Goal: Task Accomplishment & Management: Manage account settings

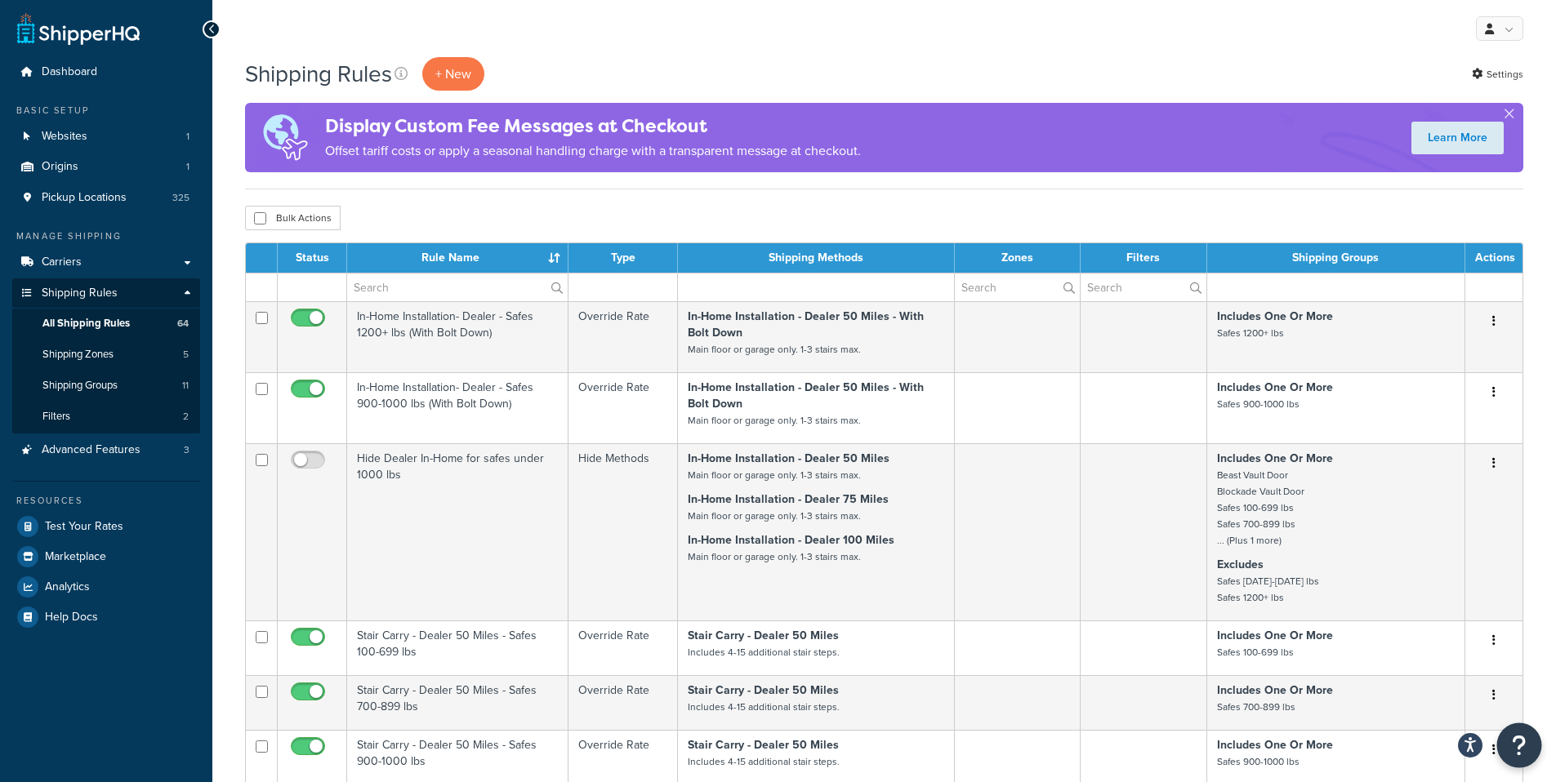
click at [1513, 745] on icon "Open Resource Center" at bounding box center [1519, 745] width 16 height 23
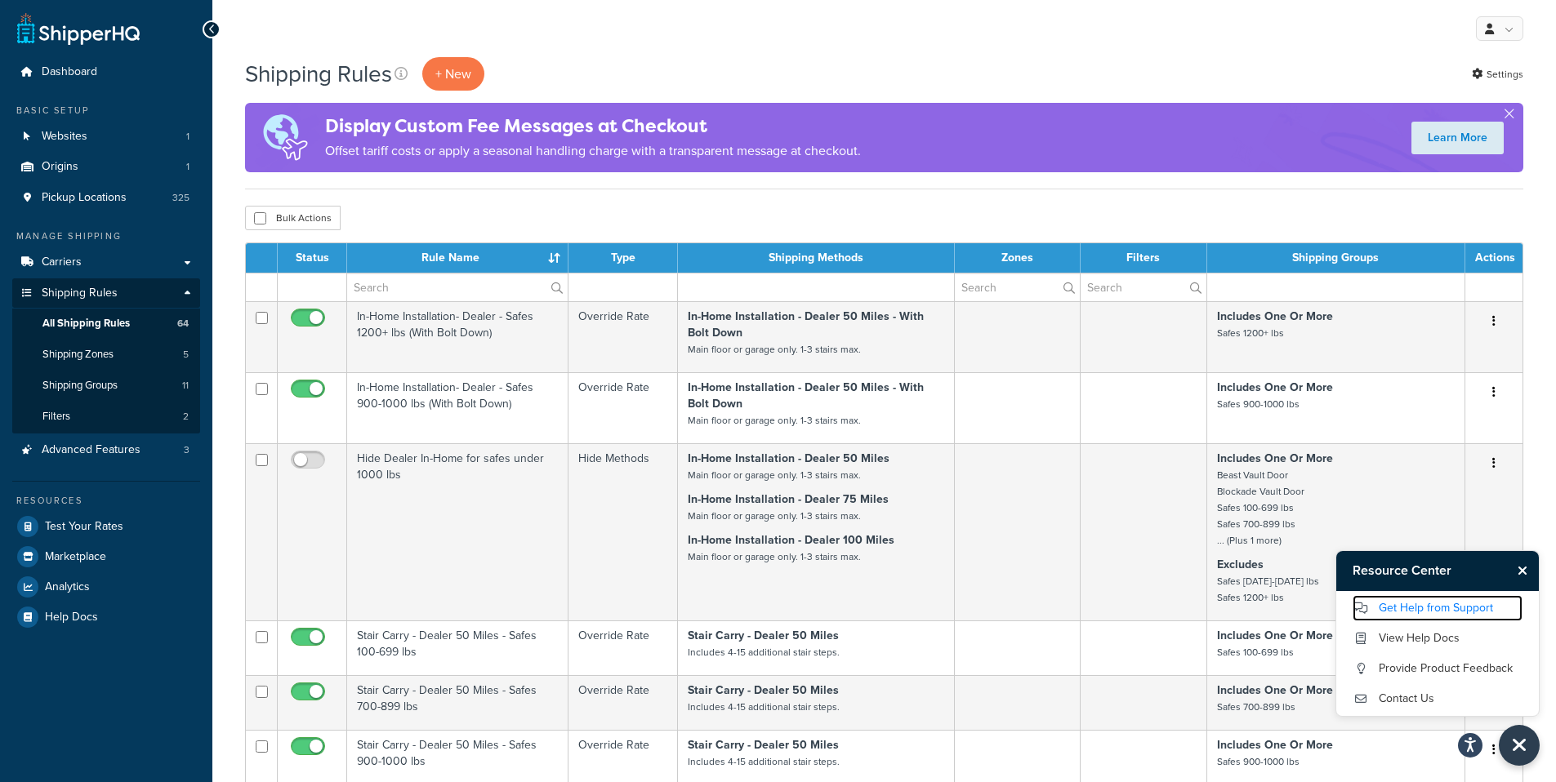
click at [1451, 603] on link "Get Help from Support" at bounding box center [1437, 608] width 170 height 26
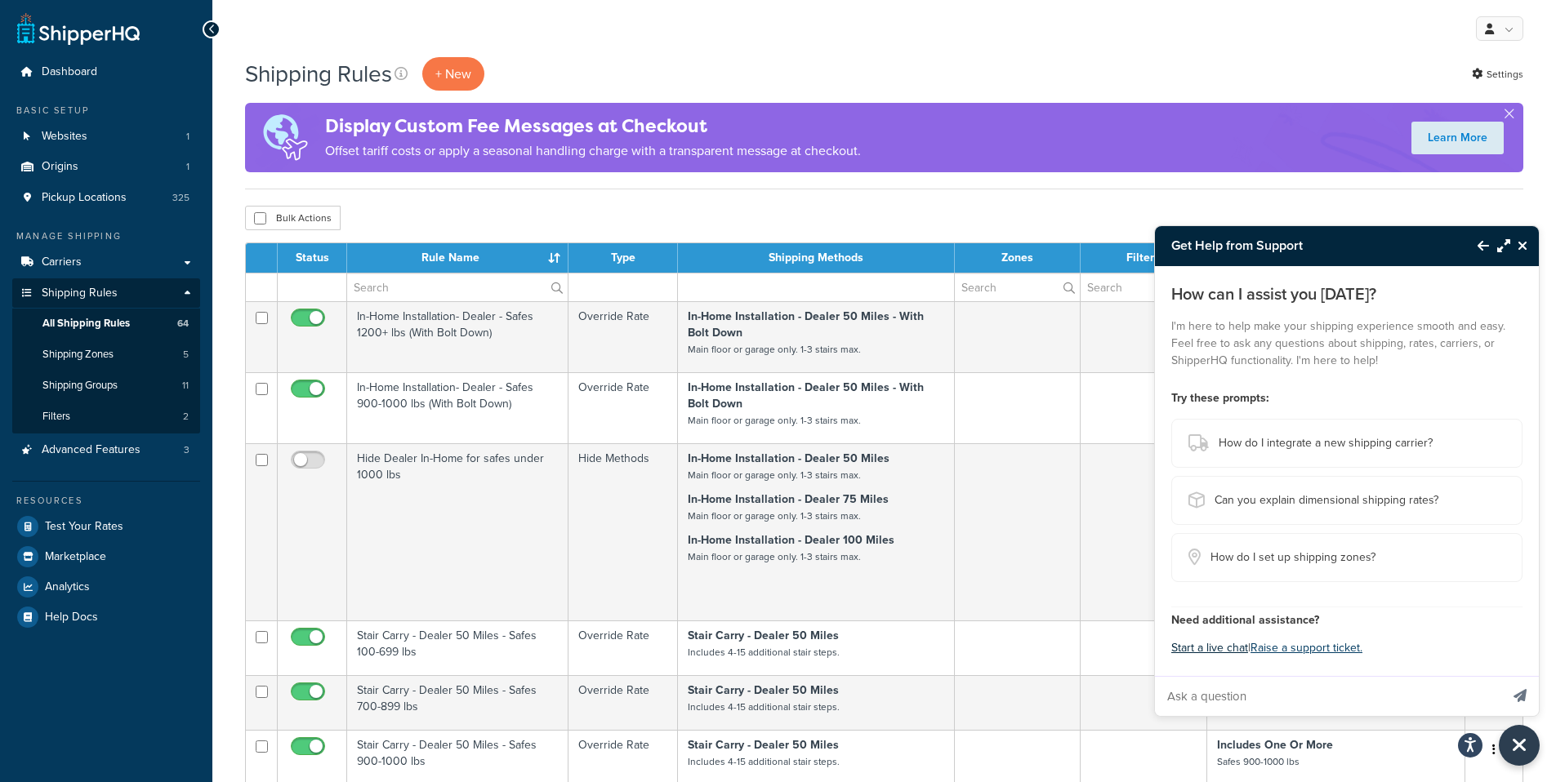
click at [1202, 644] on button "Start a live chat" at bounding box center [1209, 648] width 77 height 23
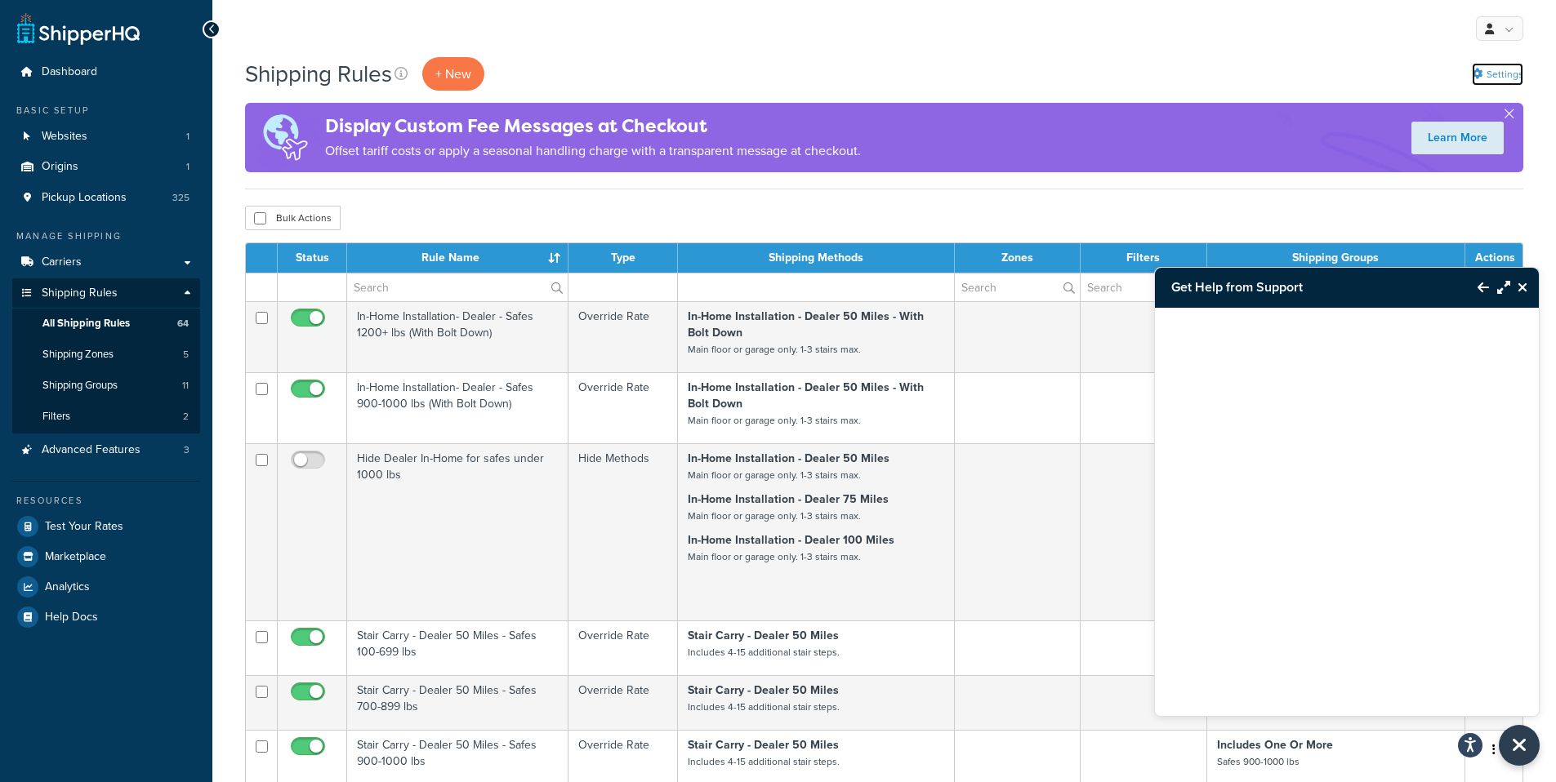
click at [1497, 71] on link "Settings" at bounding box center [1496, 74] width 51 height 23
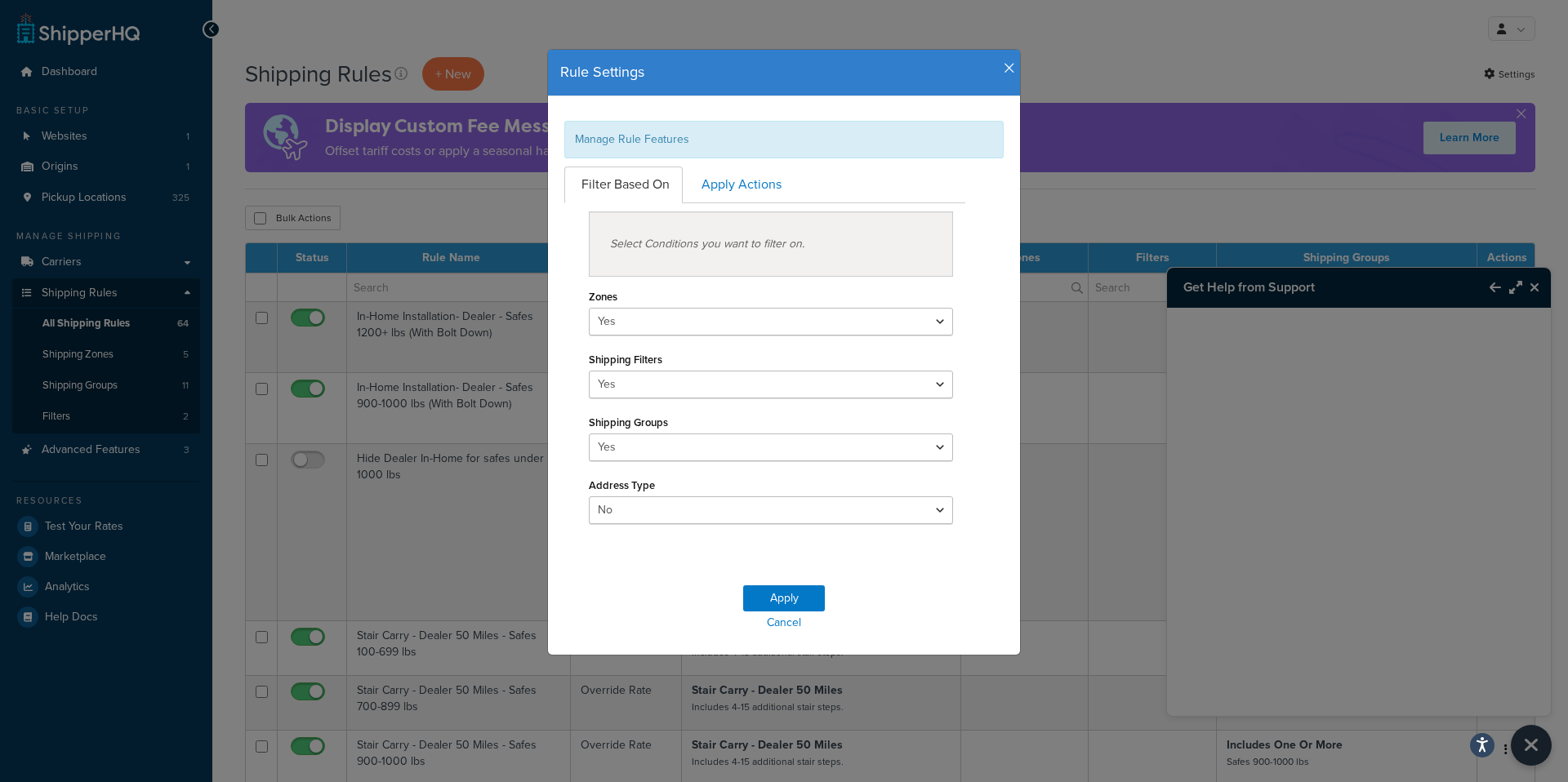
click at [1301, 43] on div "Rule Settings Manage Rule Features Filter Based On Apply Actions Select Conditi…" at bounding box center [784, 391] width 1568 height 782
click at [1004, 65] on icon "button" at bounding box center [1009, 68] width 11 height 15
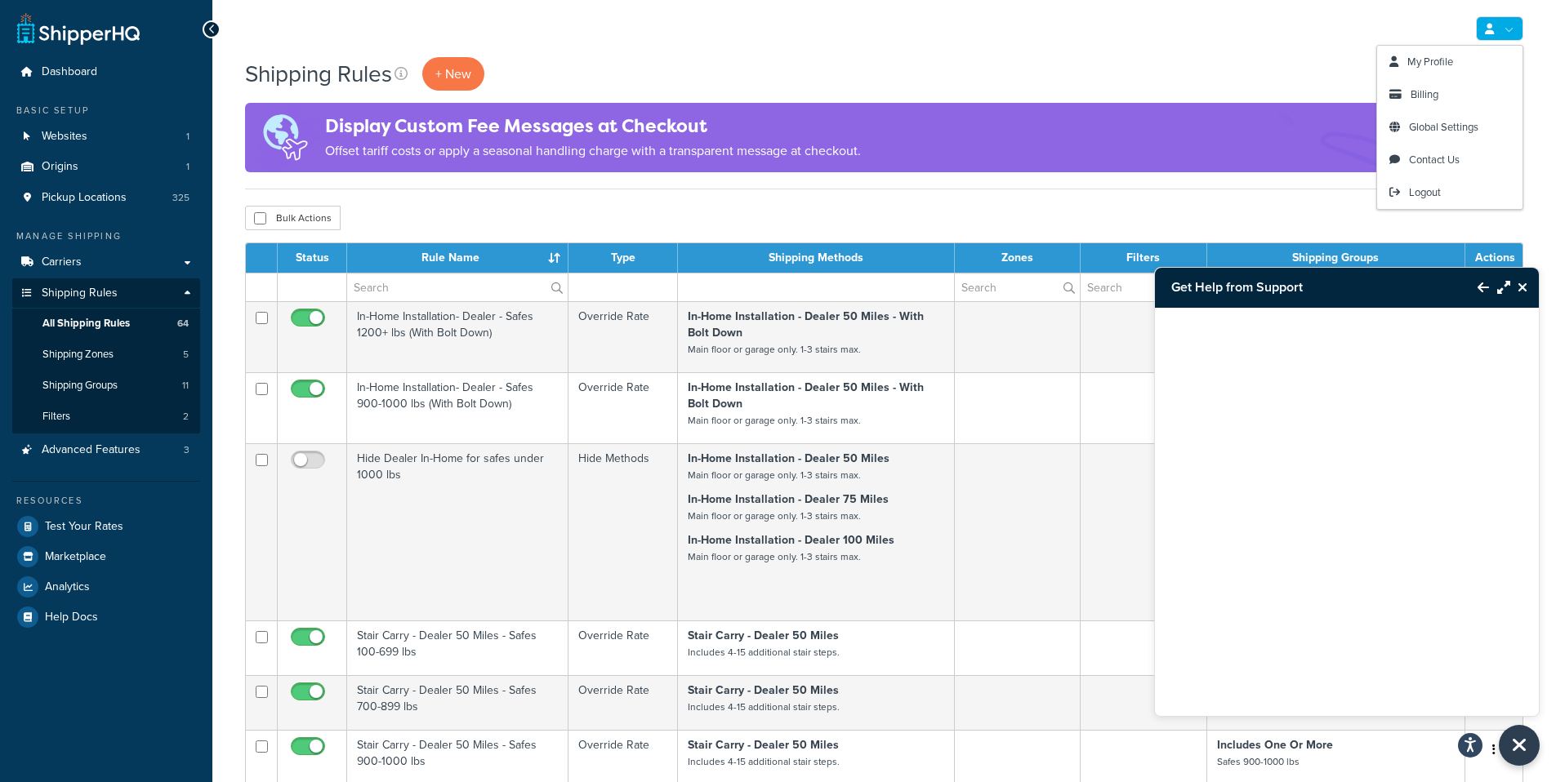
click at [1506, 33] on link at bounding box center [1498, 28] width 47 height 24
click at [1447, 58] on span "My Profile" at bounding box center [1430, 62] width 46 height 16
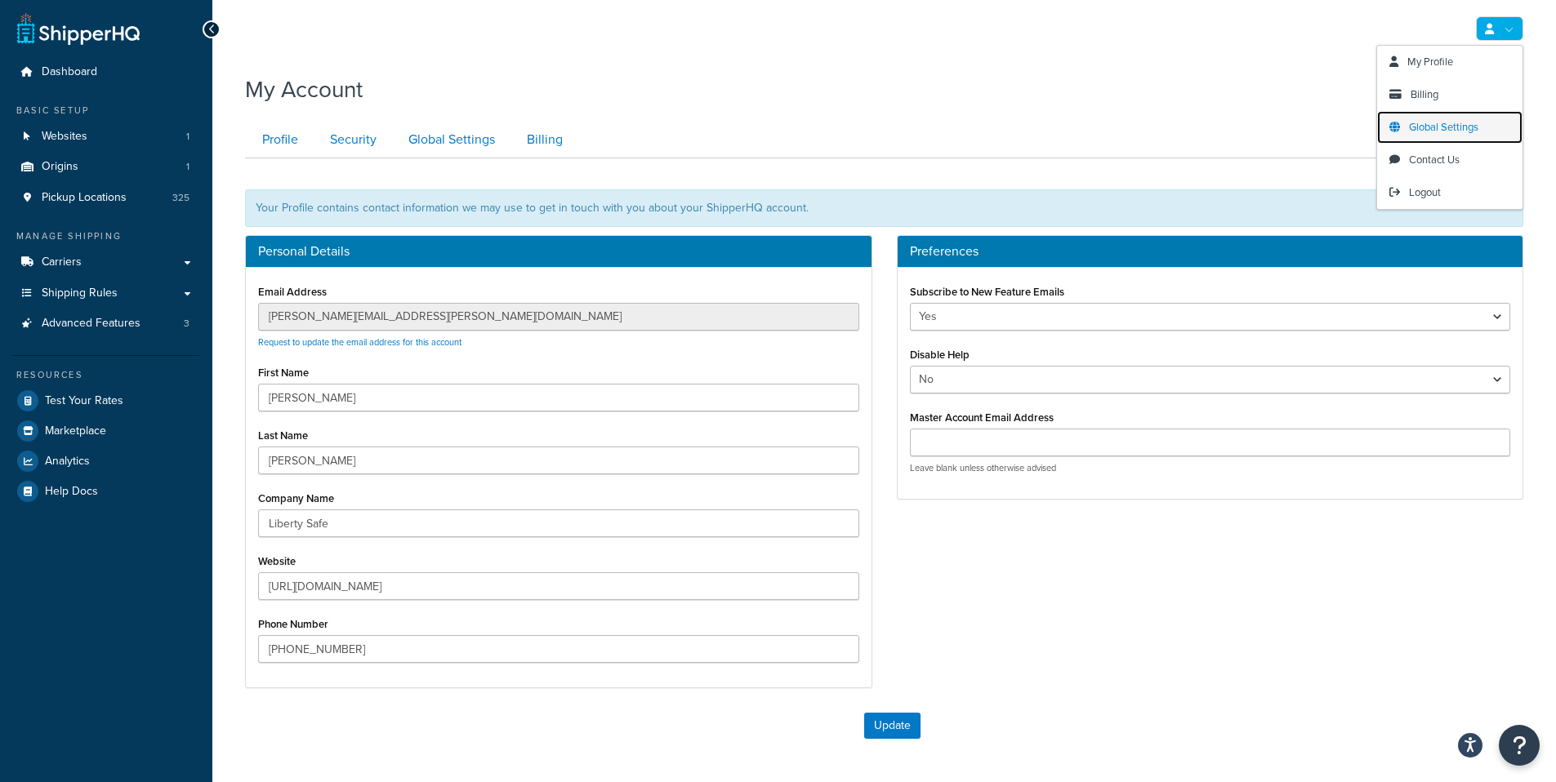
click at [1428, 126] on span "Global Settings" at bounding box center [1443, 127] width 69 height 16
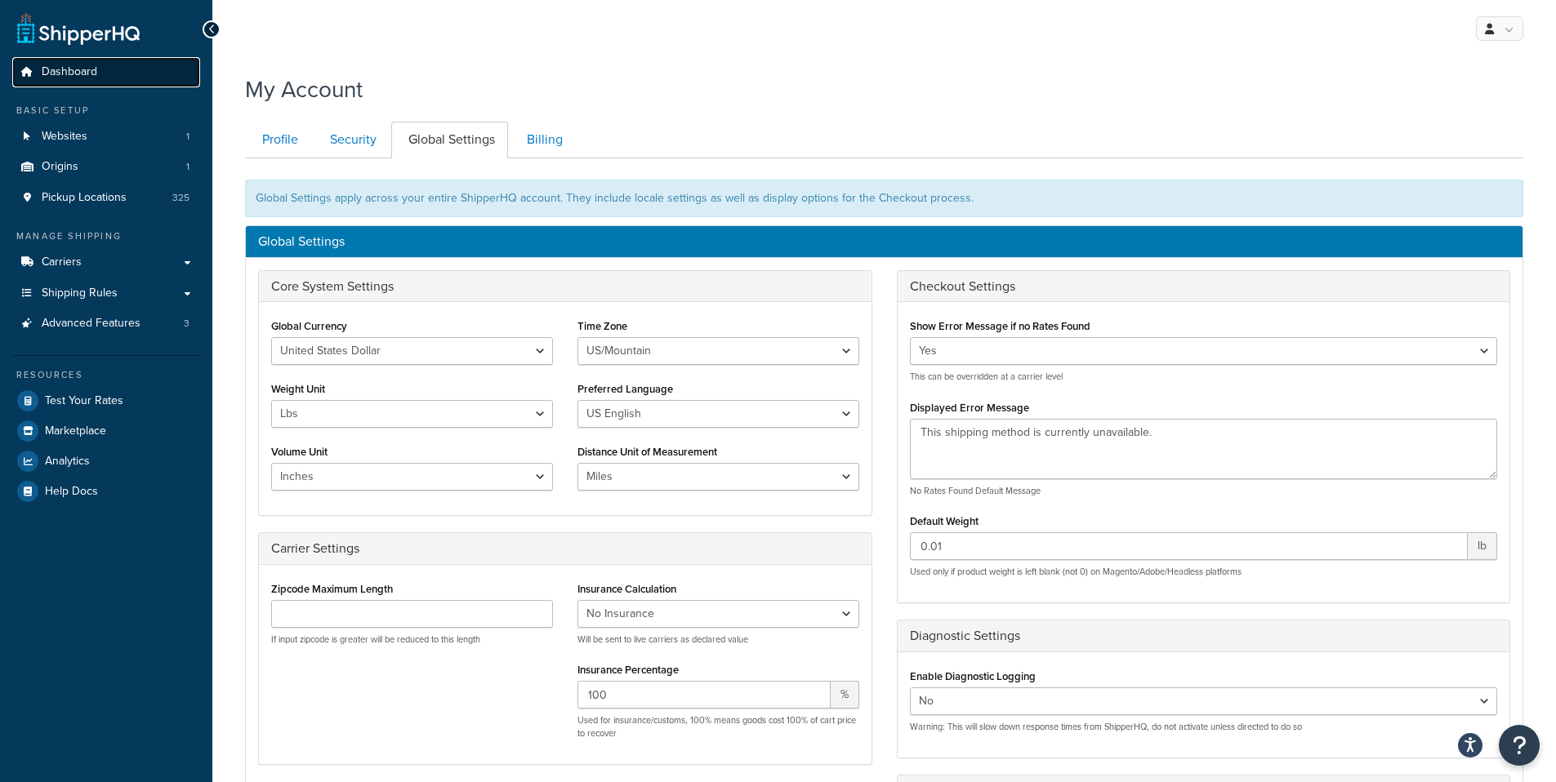
click at [63, 76] on span "Dashboard" at bounding box center [70, 72] width 56 height 14
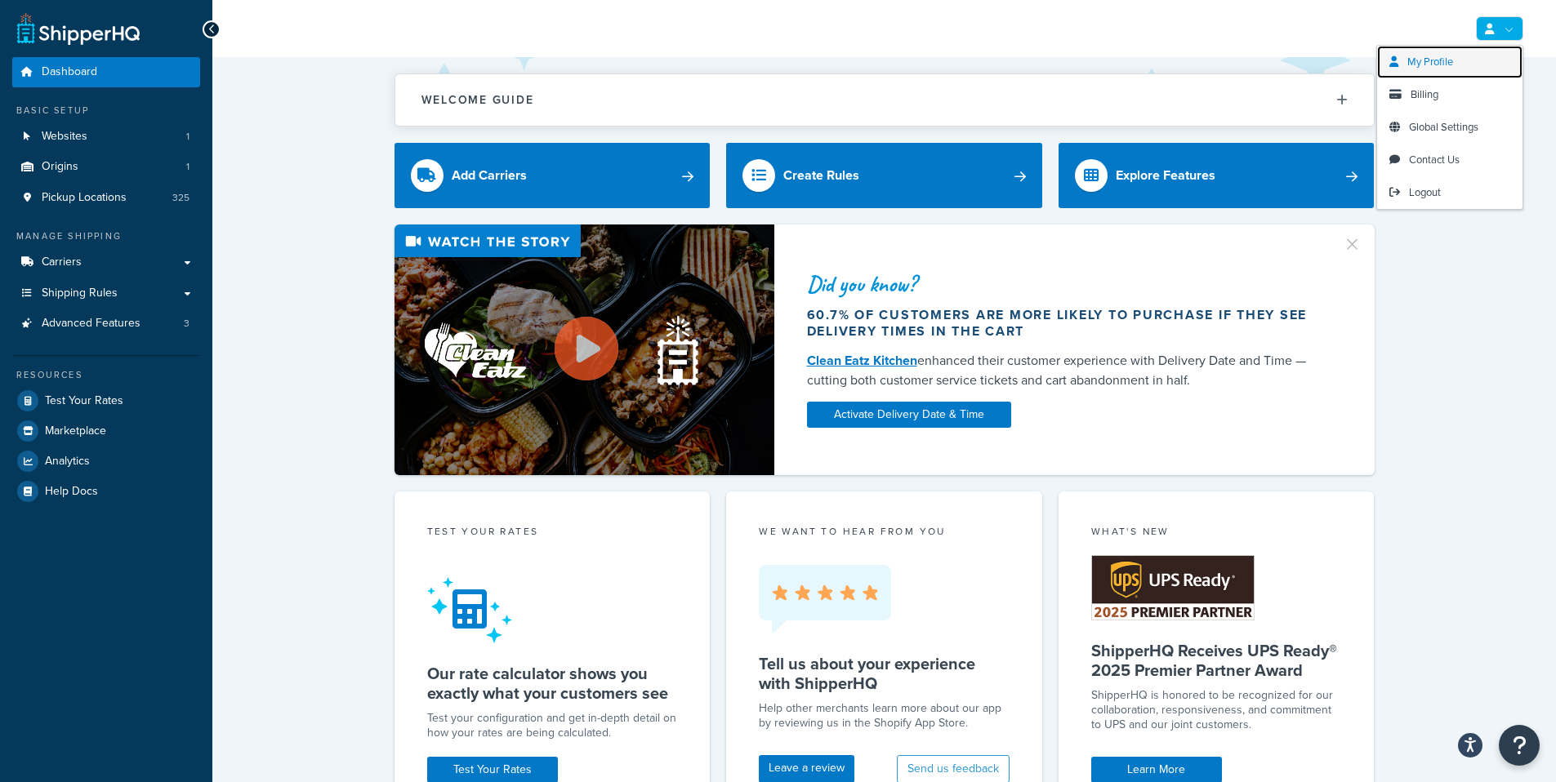
click at [1409, 60] on span "My Profile" at bounding box center [1430, 62] width 46 height 16
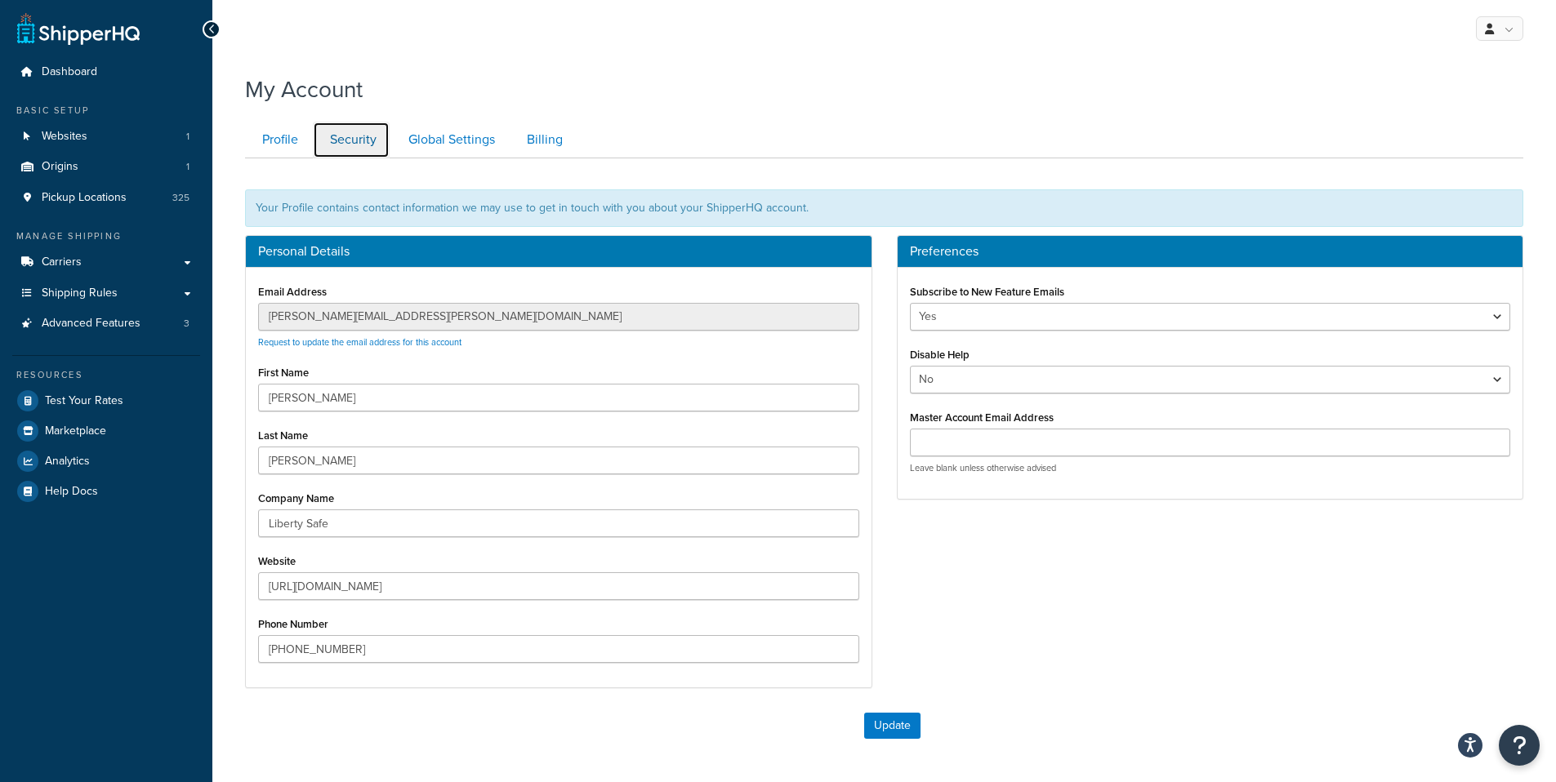
click at [384, 138] on link "Security" at bounding box center [351, 140] width 77 height 37
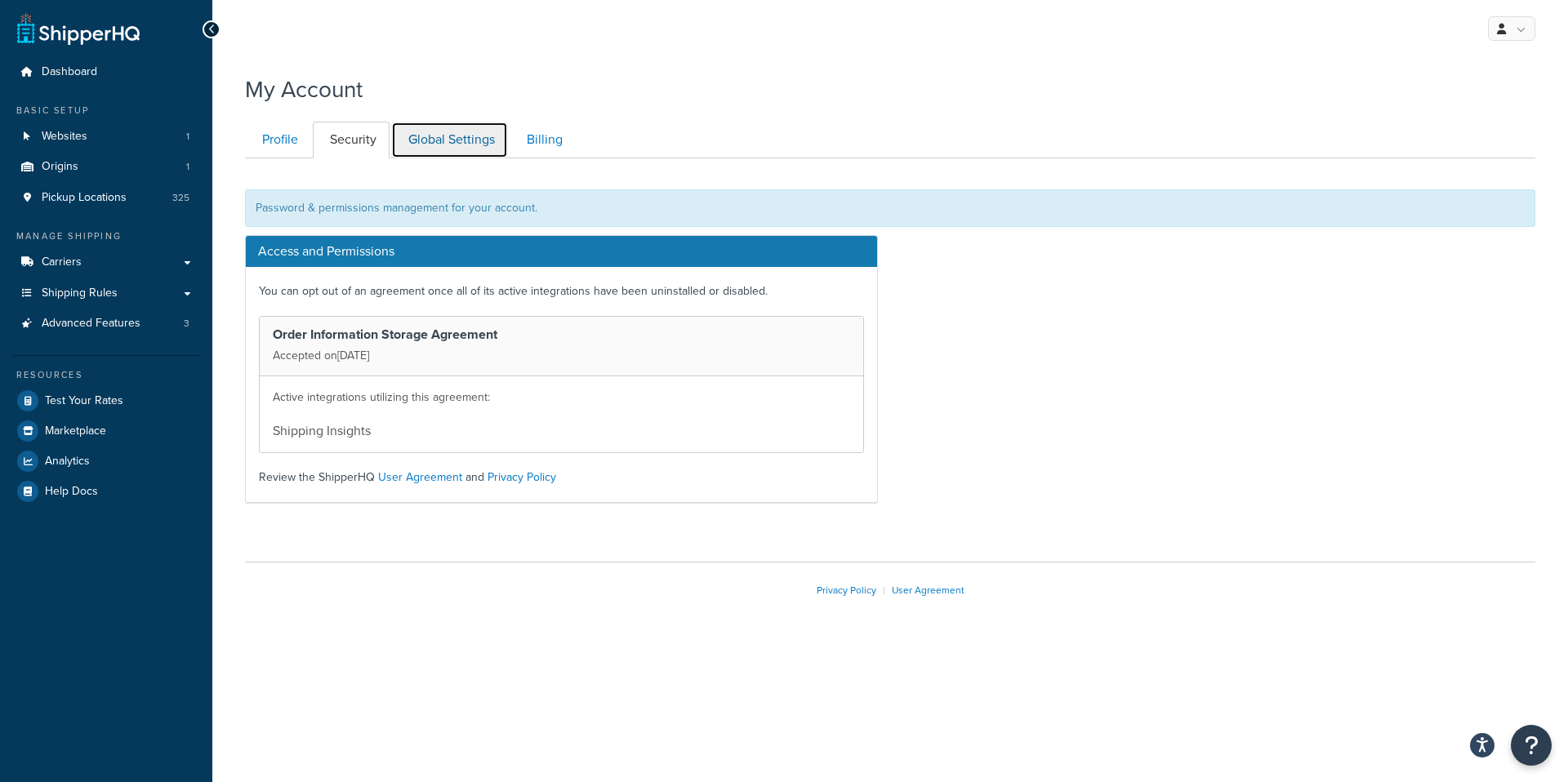
click at [468, 137] on link "Global Settings" at bounding box center [449, 140] width 117 height 37
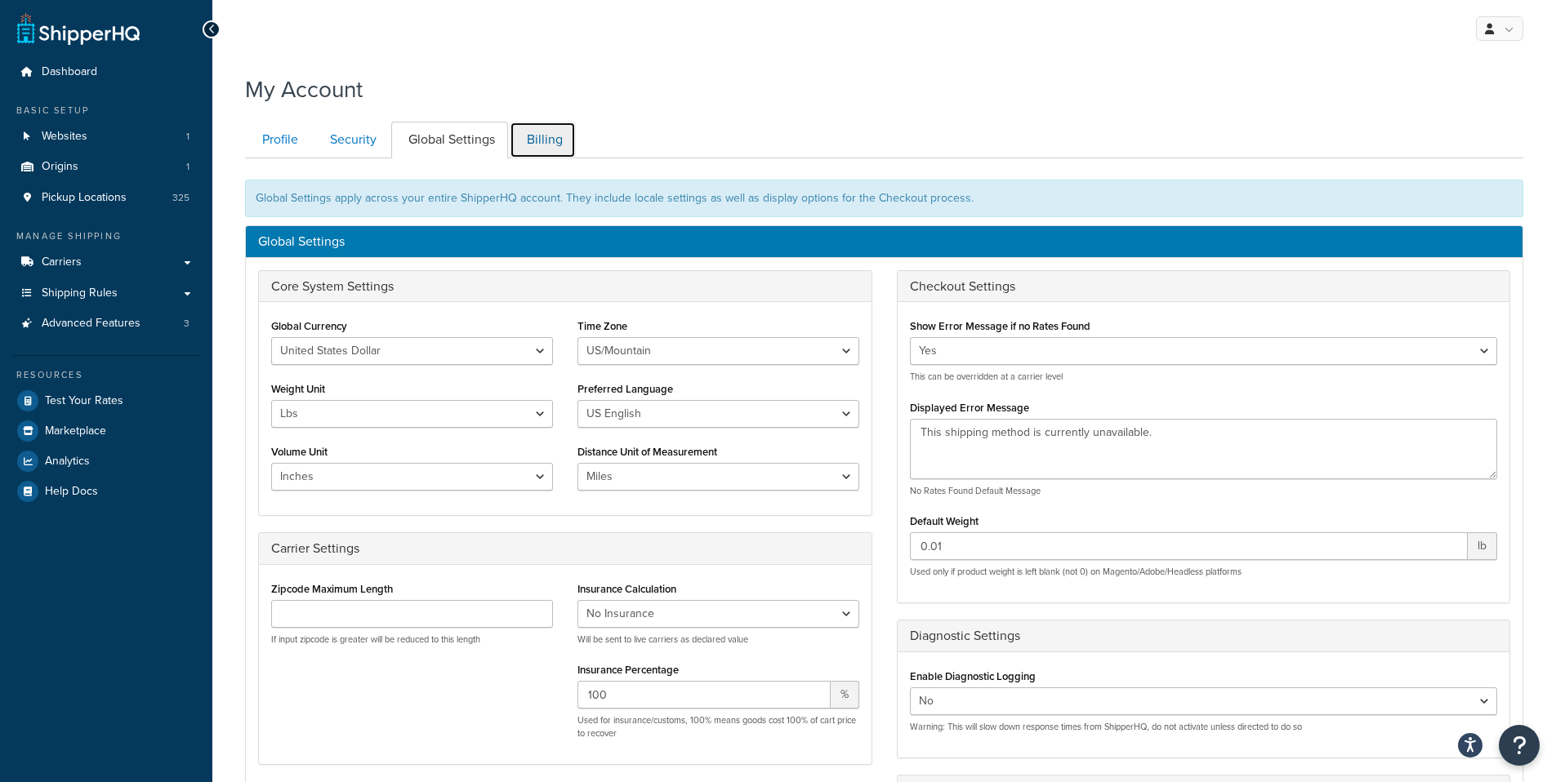
click at [539, 141] on link "Billing" at bounding box center [543, 140] width 66 height 37
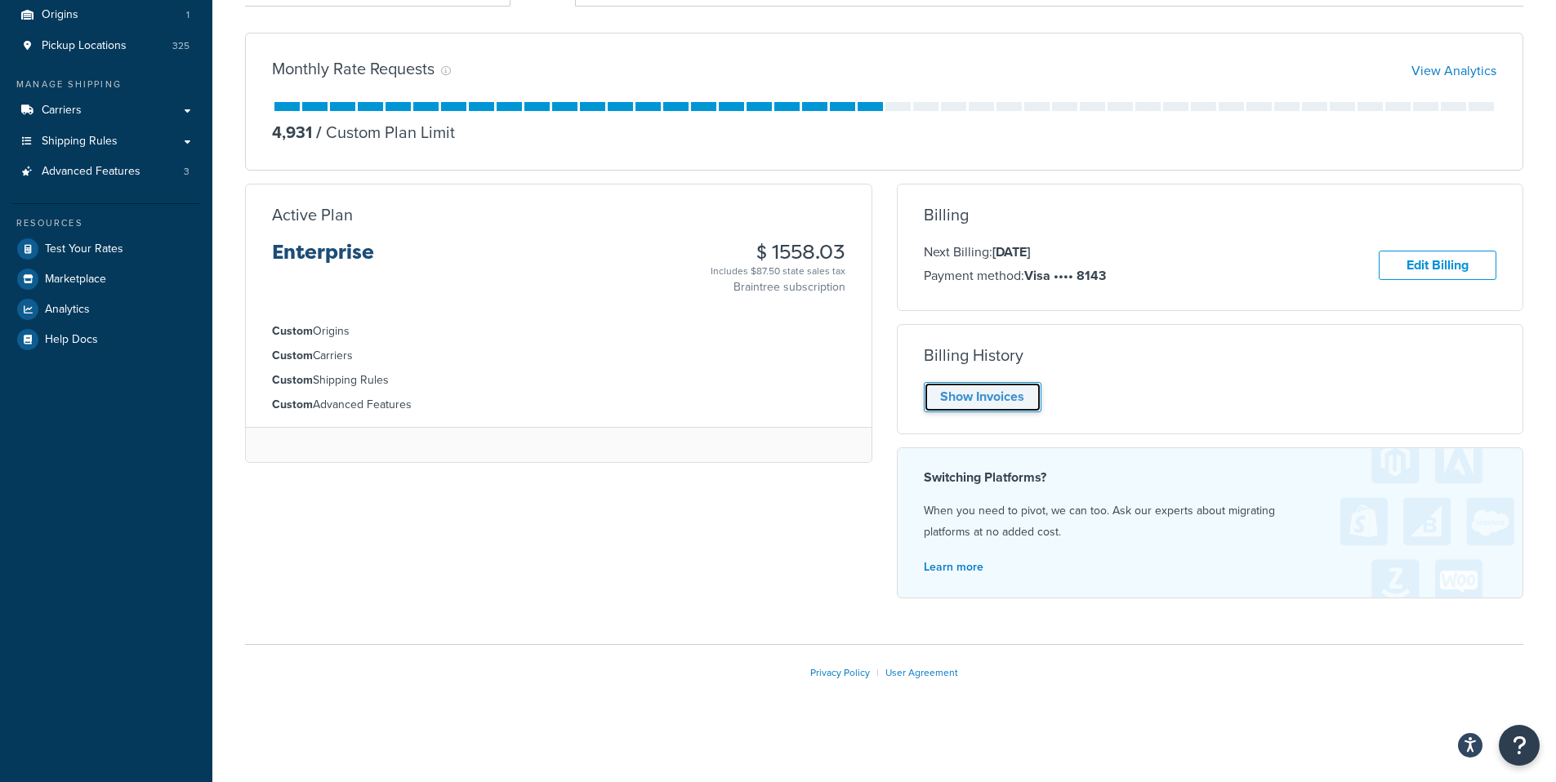
click at [976, 404] on link "Show Invoices" at bounding box center [983, 397] width 118 height 30
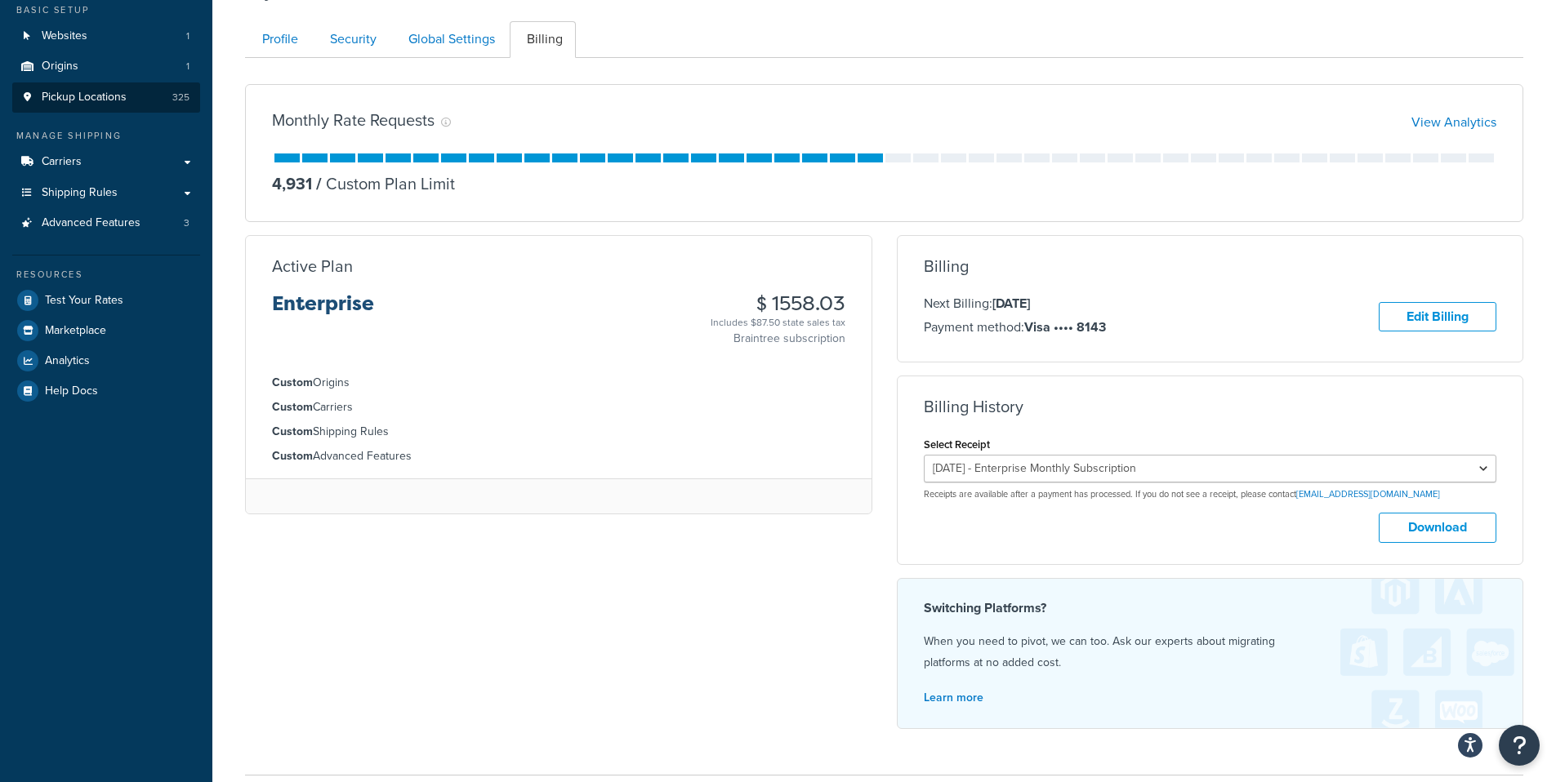
scroll to position [0, 0]
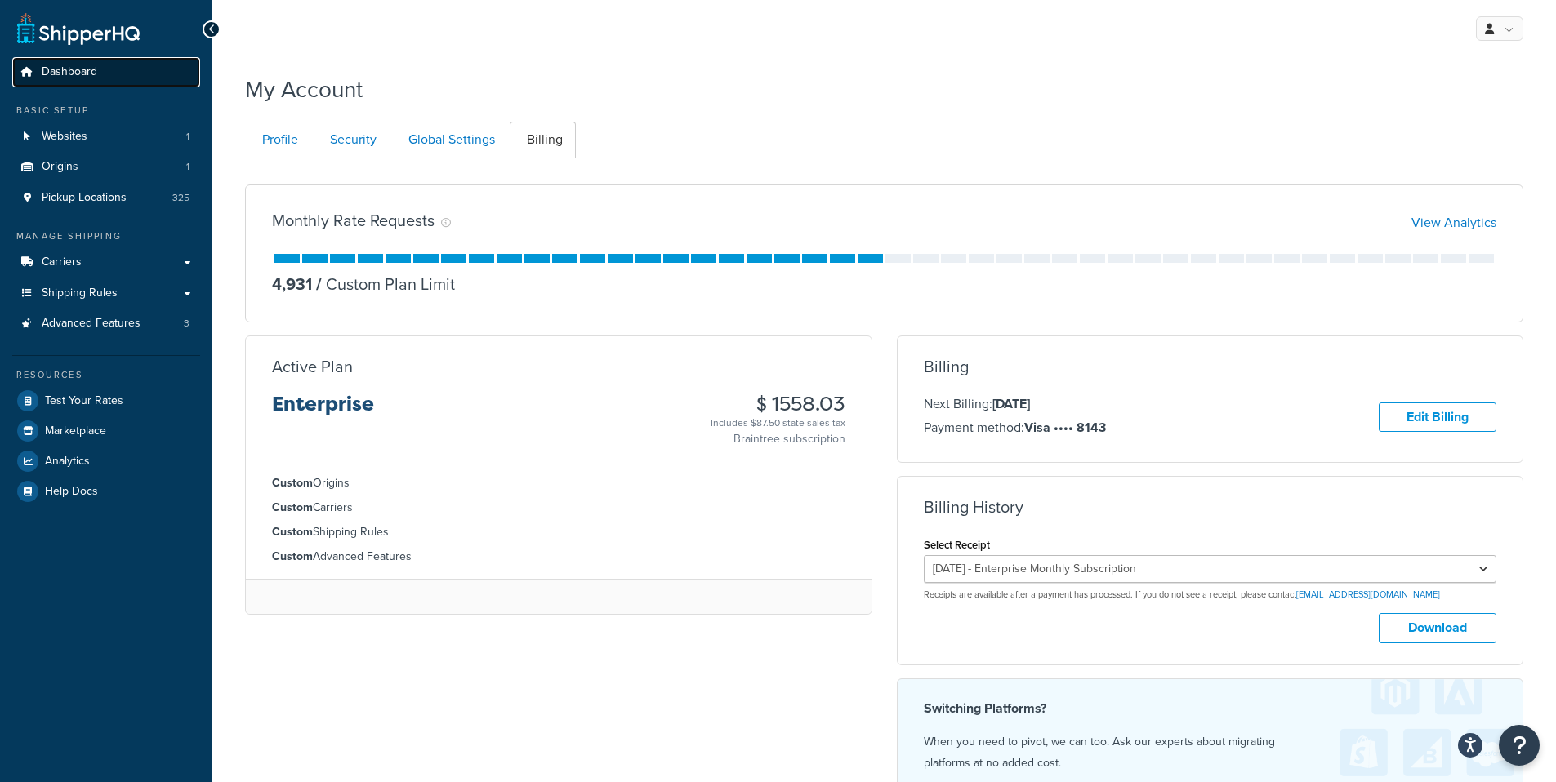
click at [57, 72] on span "Dashboard" at bounding box center [70, 72] width 56 height 14
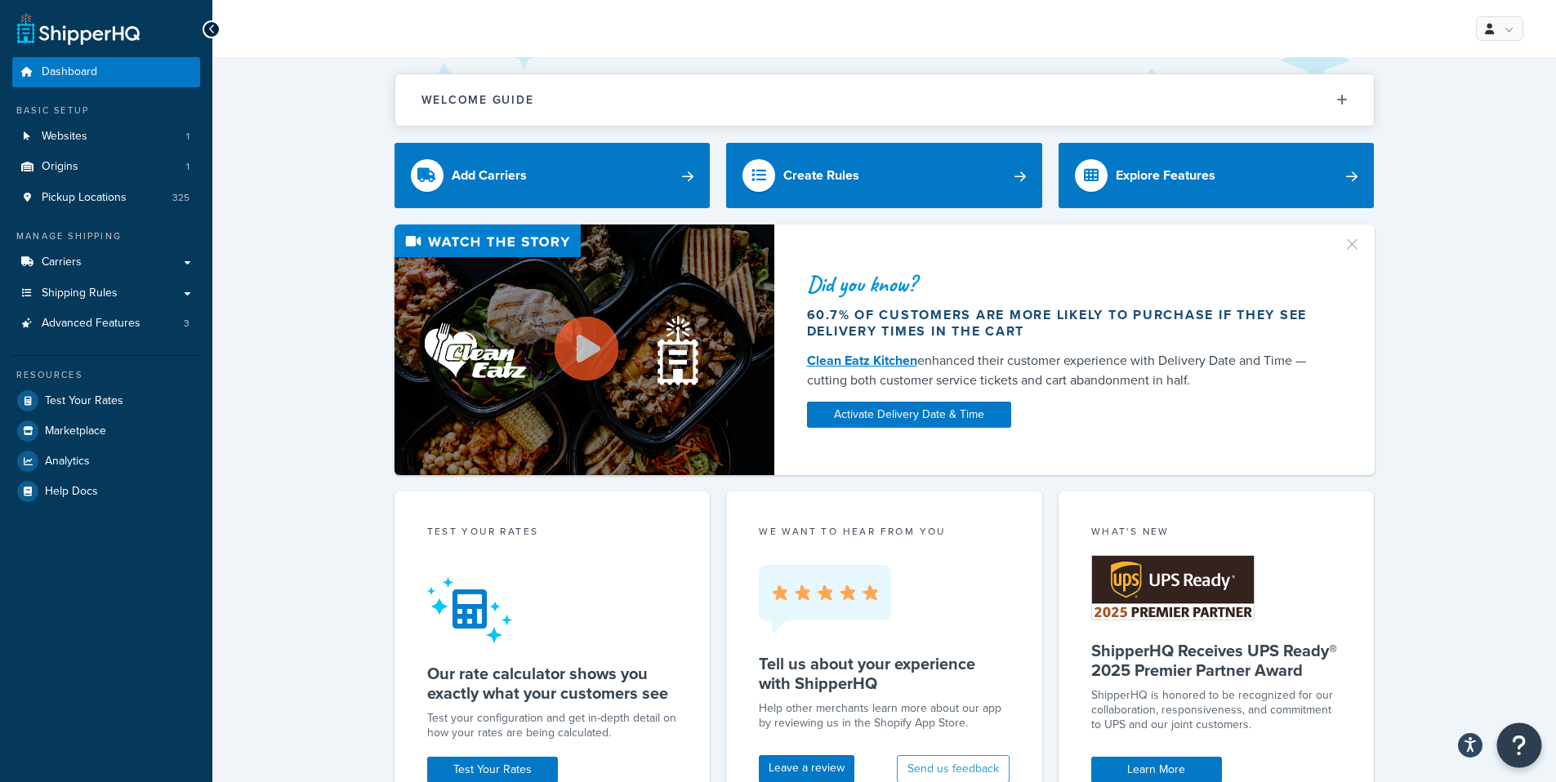
click at [1523, 745] on icon "Open Resource Center" at bounding box center [1519, 745] width 16 height 23
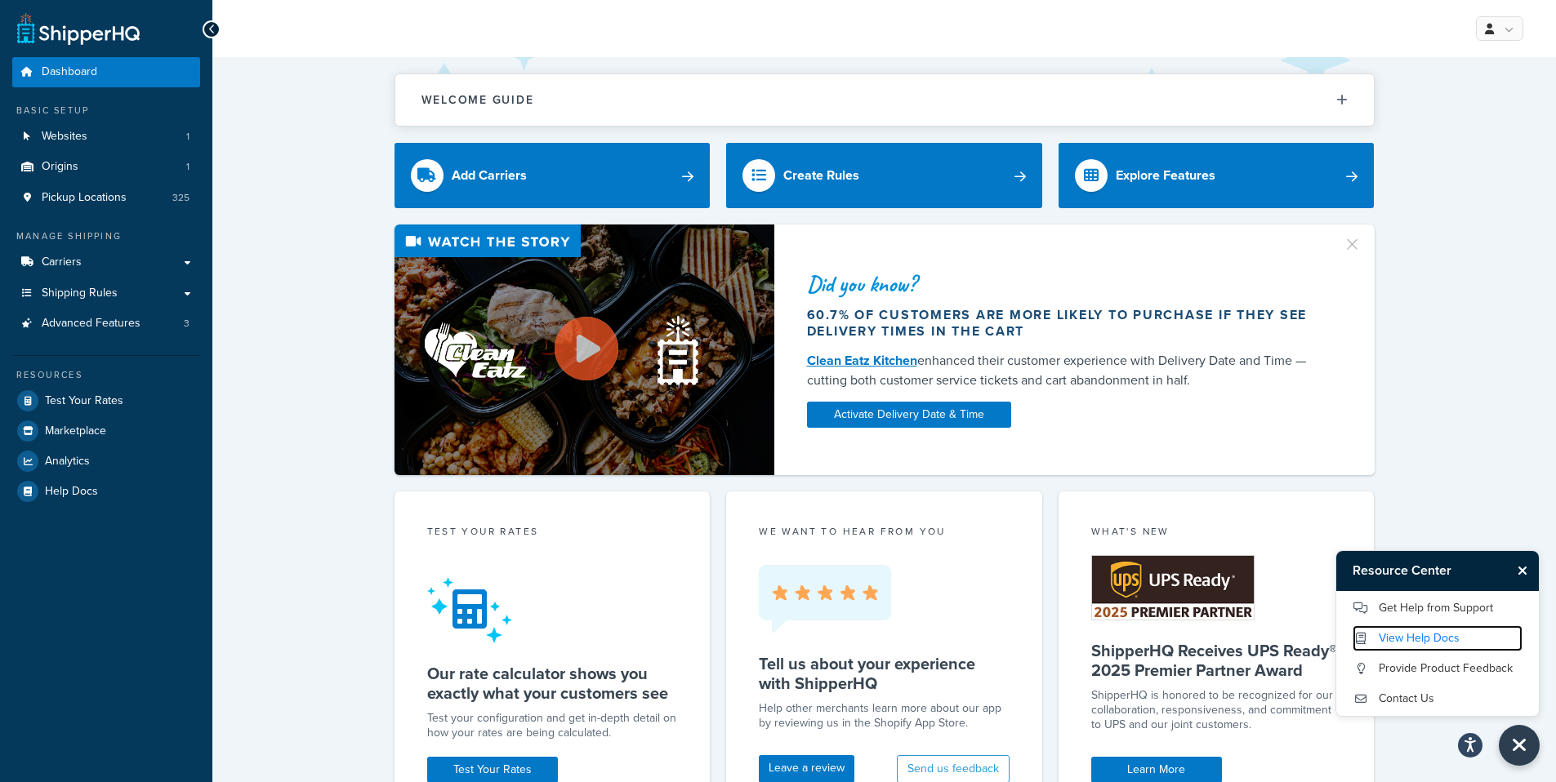
click at [1413, 634] on link "View Help Docs" at bounding box center [1437, 638] width 170 height 26
